Goal: Navigation & Orientation: Find specific page/section

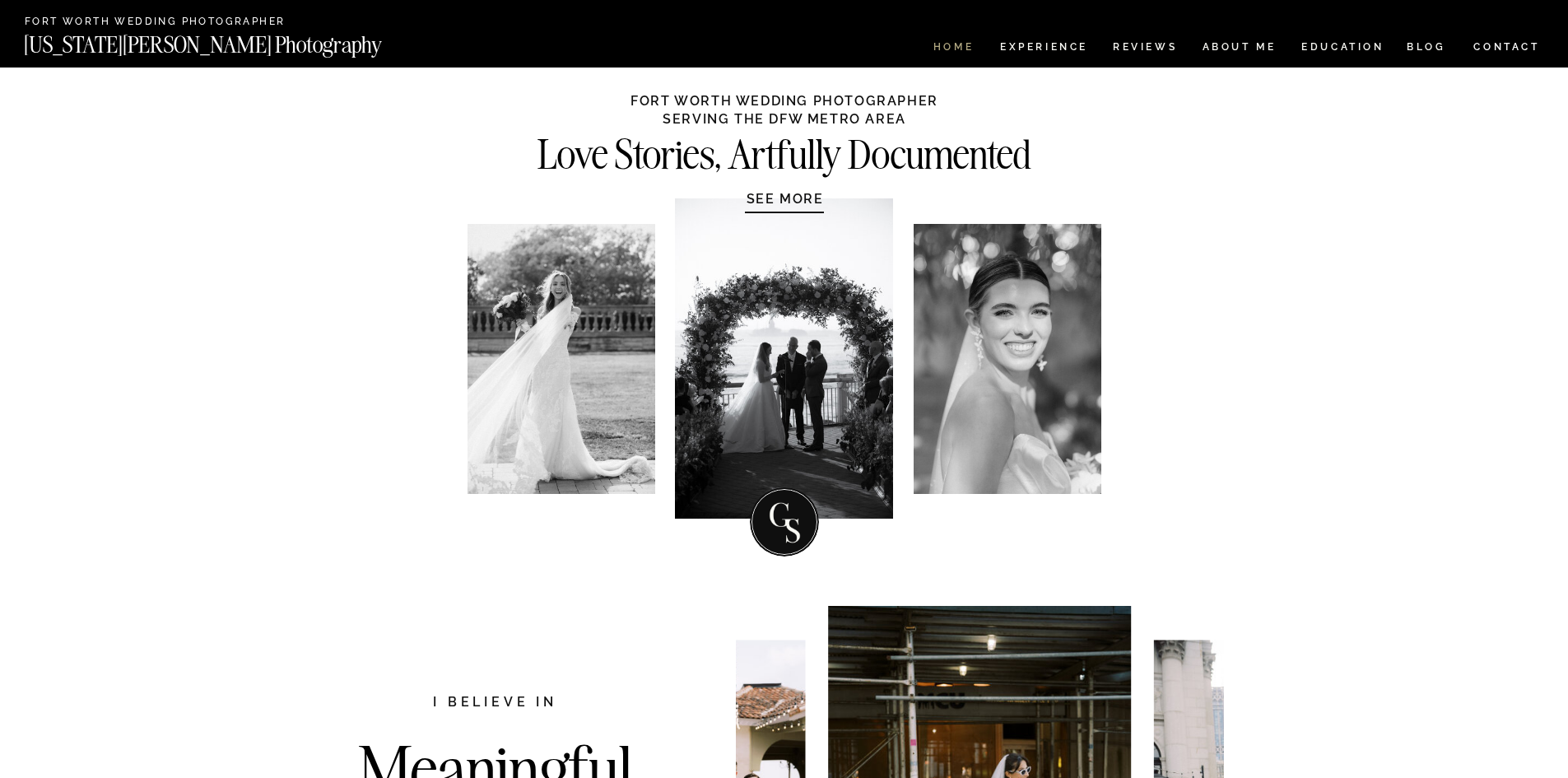
click at [951, 49] on nav "HOME" at bounding box center [954, 49] width 47 height 14
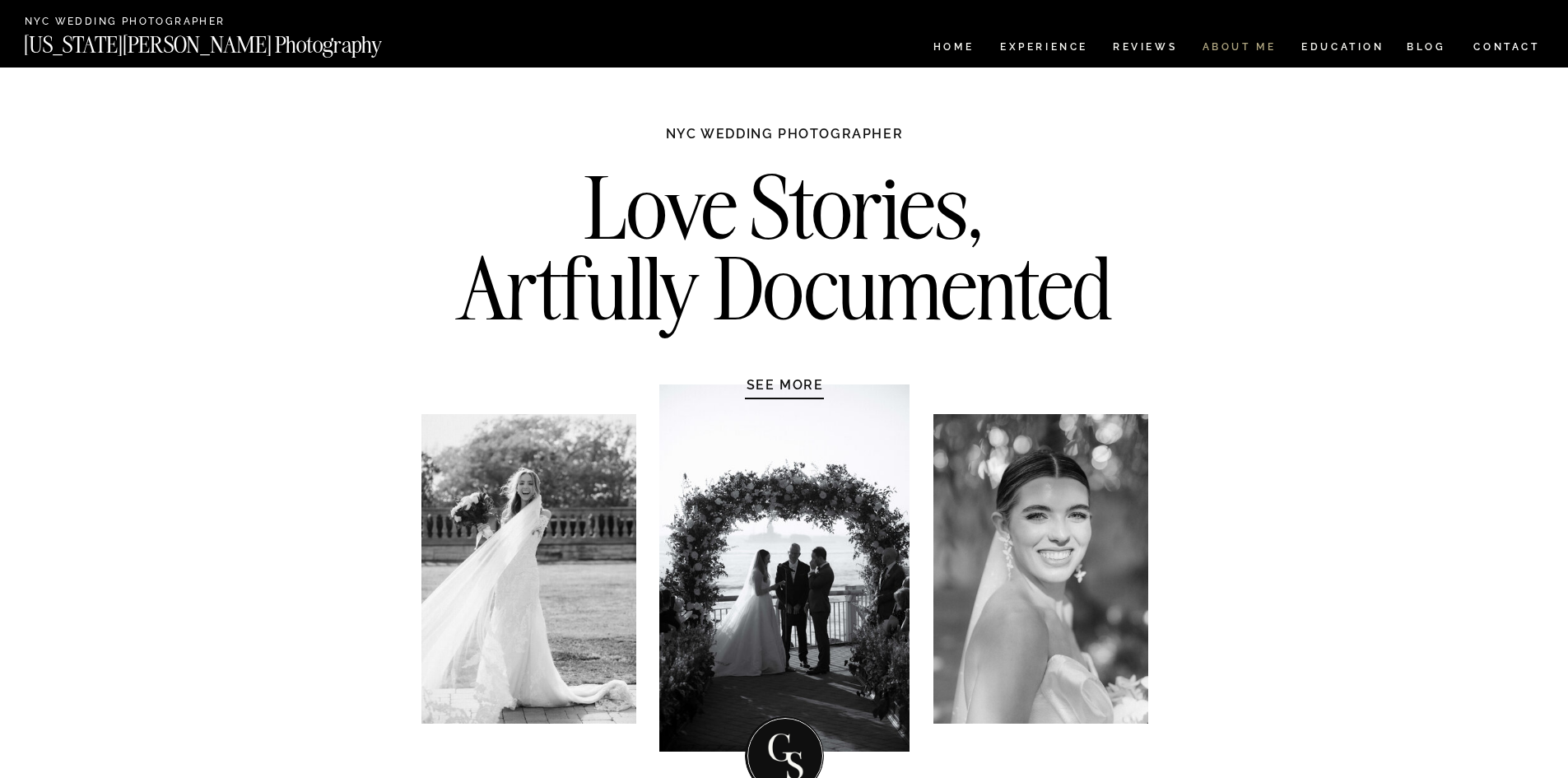
click at [1241, 43] on nav "ABOUT ME" at bounding box center [1239, 49] width 75 height 14
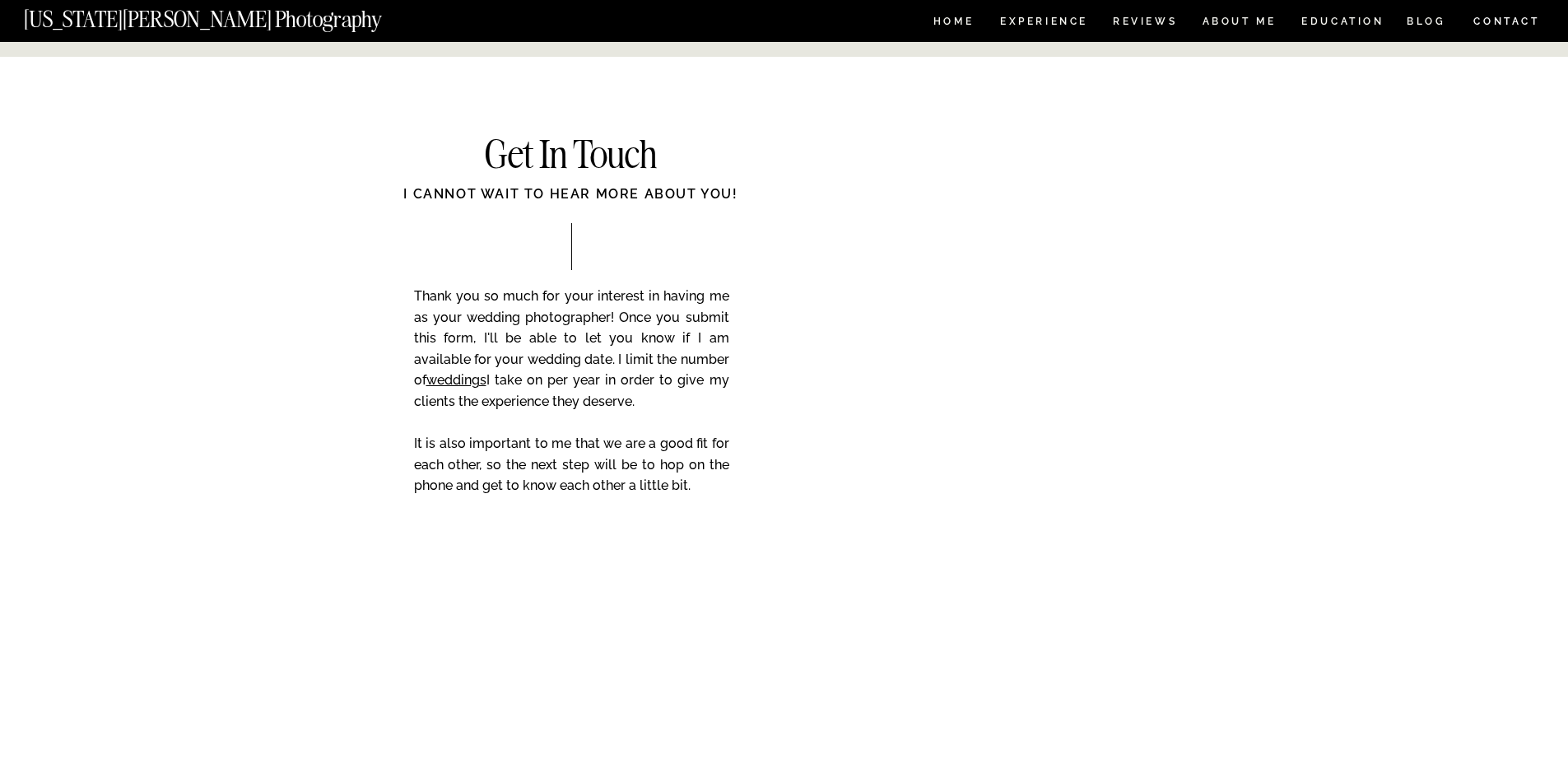
scroll to position [2676, 0]
